Goal: Task Accomplishment & Management: Manage account settings

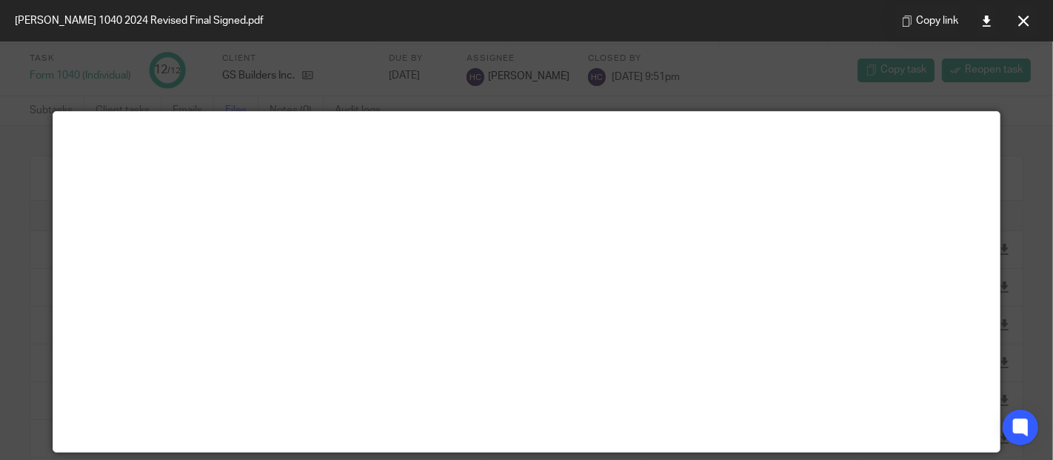
scroll to position [104, 0]
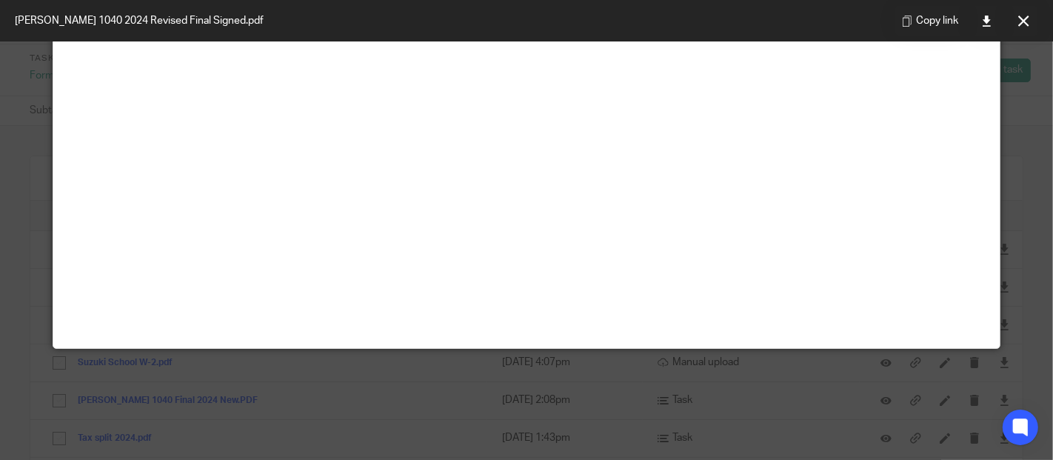
click at [1030, 20] on button at bounding box center [1023, 21] width 30 height 30
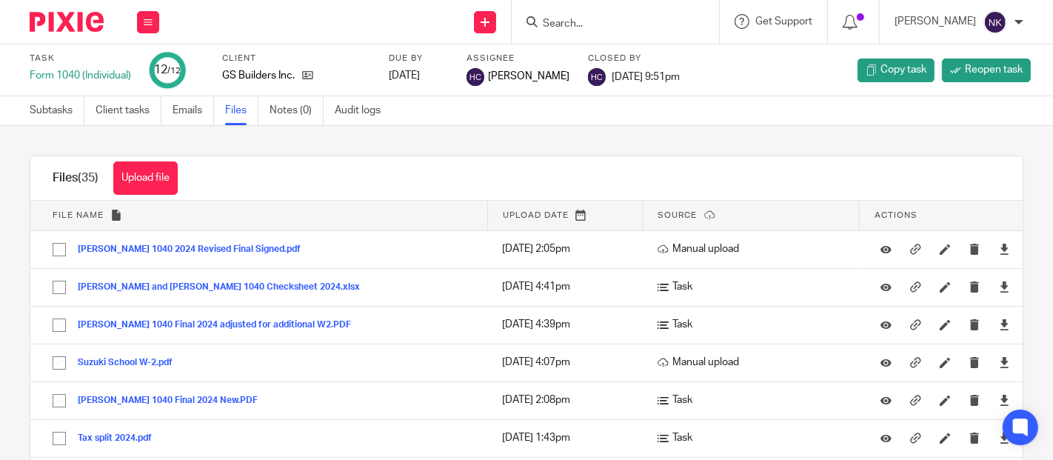
click at [150, 21] on icon at bounding box center [148, 22] width 9 height 9
click at [144, 111] on link "Clients" at bounding box center [144, 112] width 33 height 10
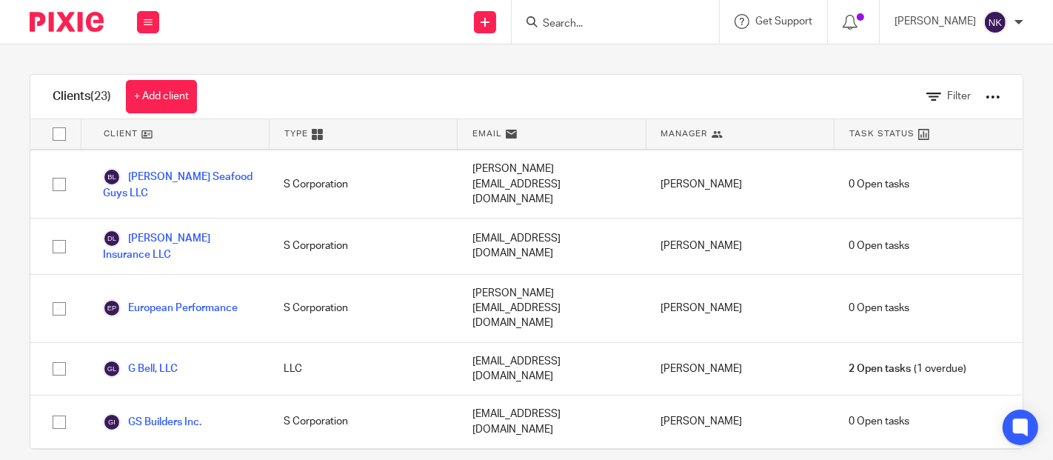
scroll to position [367, 0]
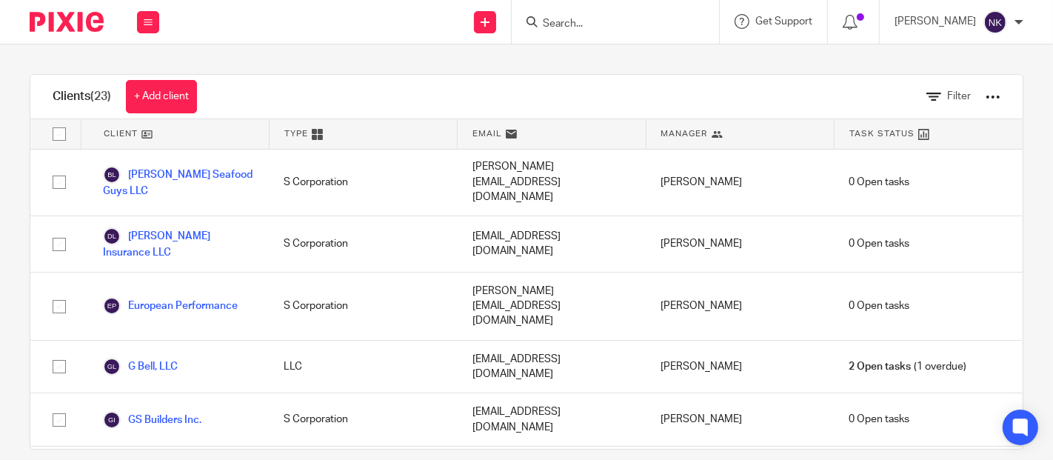
click at [173, 297] on link "European Performance" at bounding box center [170, 306] width 135 height 18
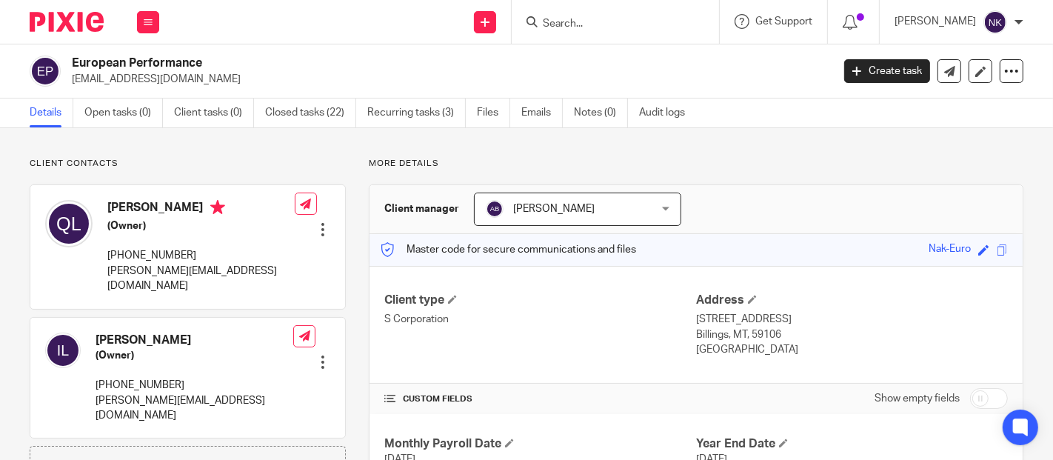
click at [317, 110] on link "Closed tasks (22)" at bounding box center [310, 112] width 91 height 29
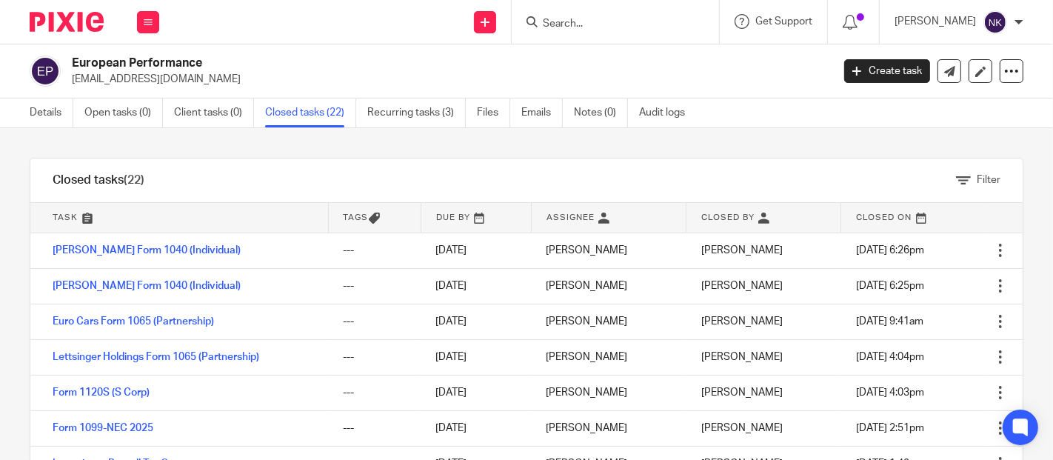
click at [206, 249] on link "Quinn Letsinger Form 1040 (Individual)" at bounding box center [147, 250] width 188 height 10
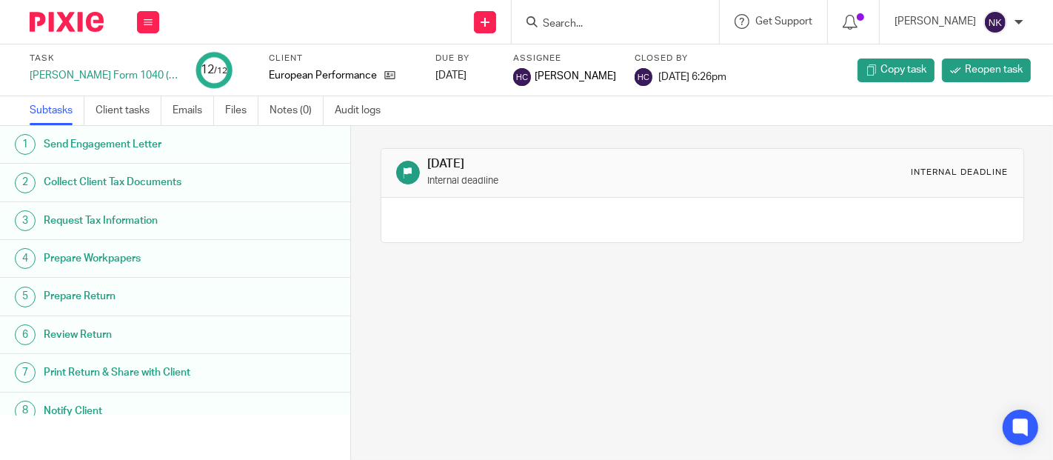
click at [232, 118] on link "Files" at bounding box center [241, 110] width 33 height 29
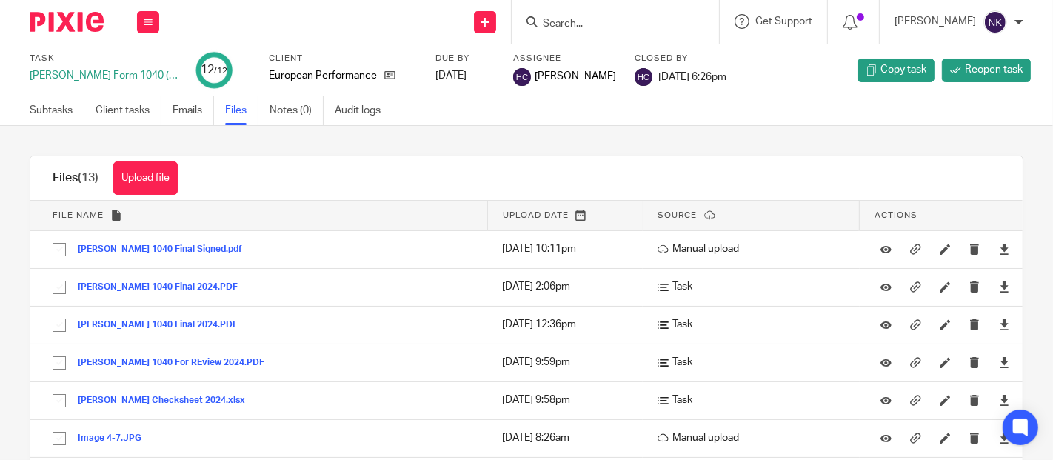
click at [212, 244] on button "Quinn Letsinger 1040 Final Signed.pdf" at bounding box center [165, 249] width 175 height 10
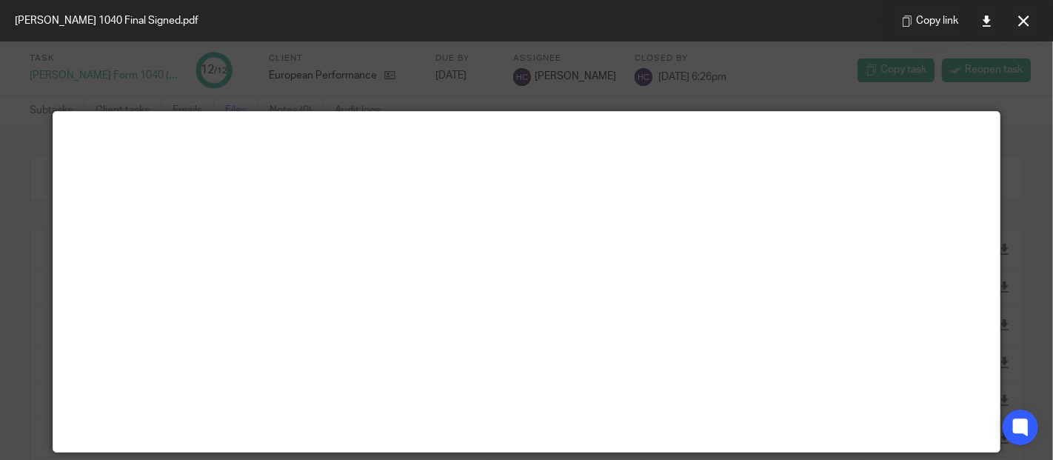
click at [1026, 23] on icon at bounding box center [1023, 21] width 11 height 11
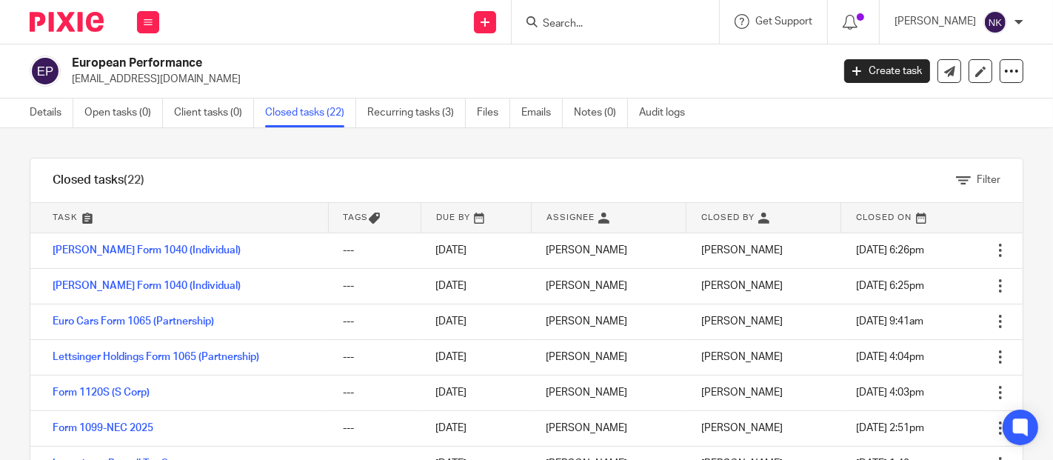
click at [124, 285] on link "[PERSON_NAME] Form 1040 (Individual)" at bounding box center [147, 286] width 188 height 10
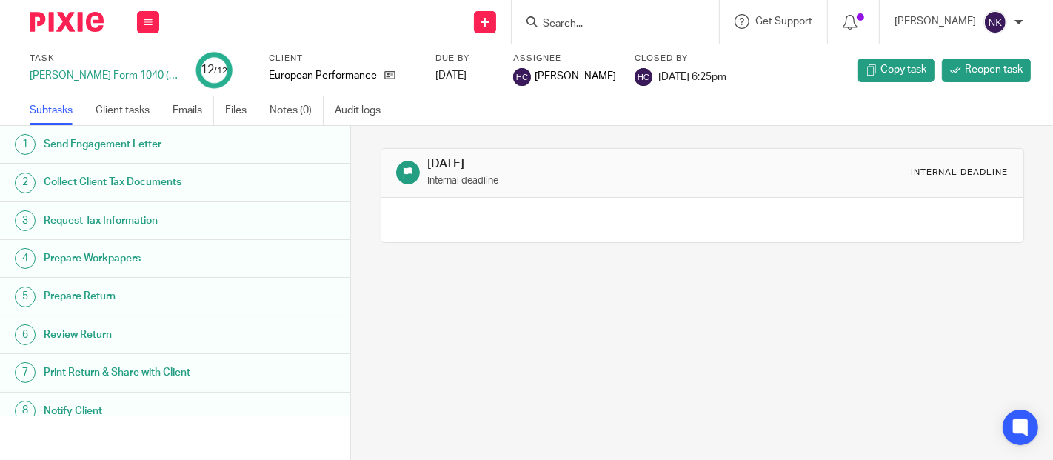
click at [244, 110] on link "Files" at bounding box center [241, 110] width 33 height 29
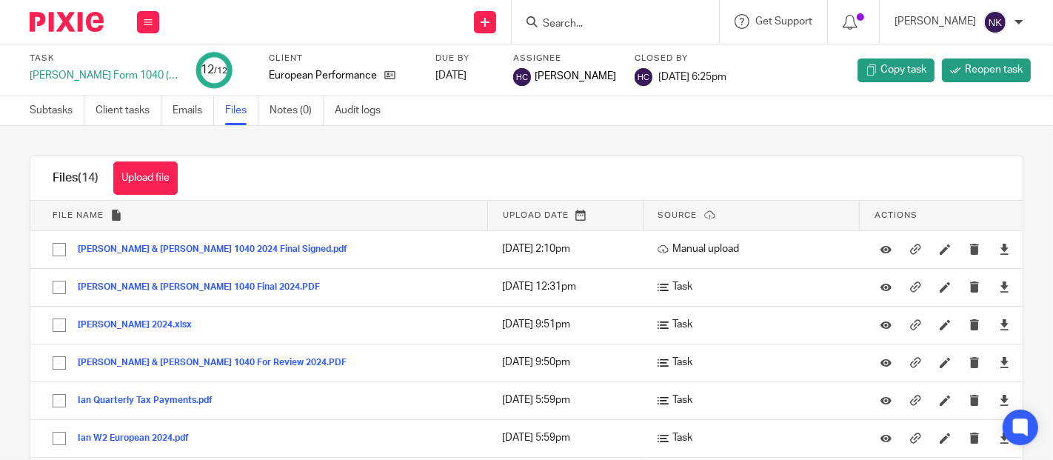
click at [227, 248] on button "[PERSON_NAME] & [PERSON_NAME] 1040 2024 Final Signed.pdf" at bounding box center [218, 249] width 281 height 10
